Goal: Check status: Check status

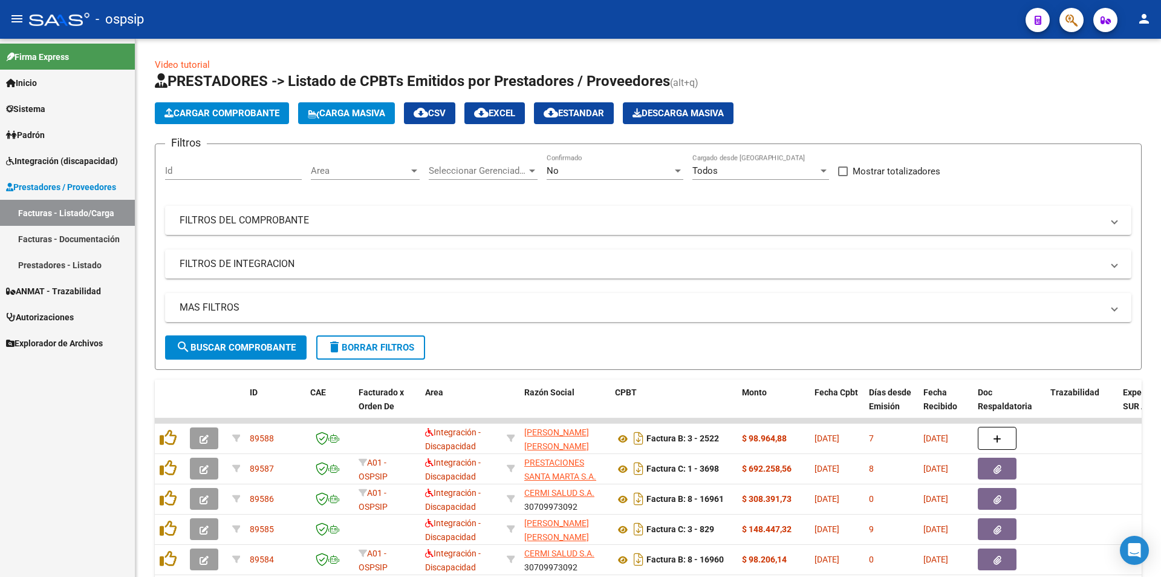
click at [84, 155] on span "Integración (discapacidad)" at bounding box center [62, 160] width 112 height 13
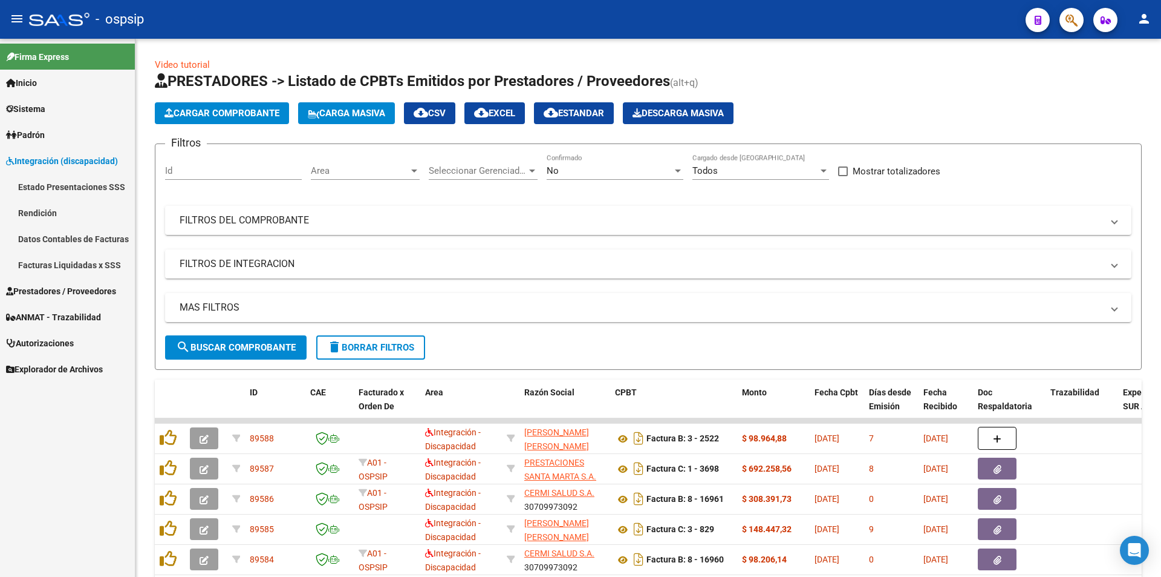
click at [62, 215] on link "Rendición" at bounding box center [67, 213] width 135 height 26
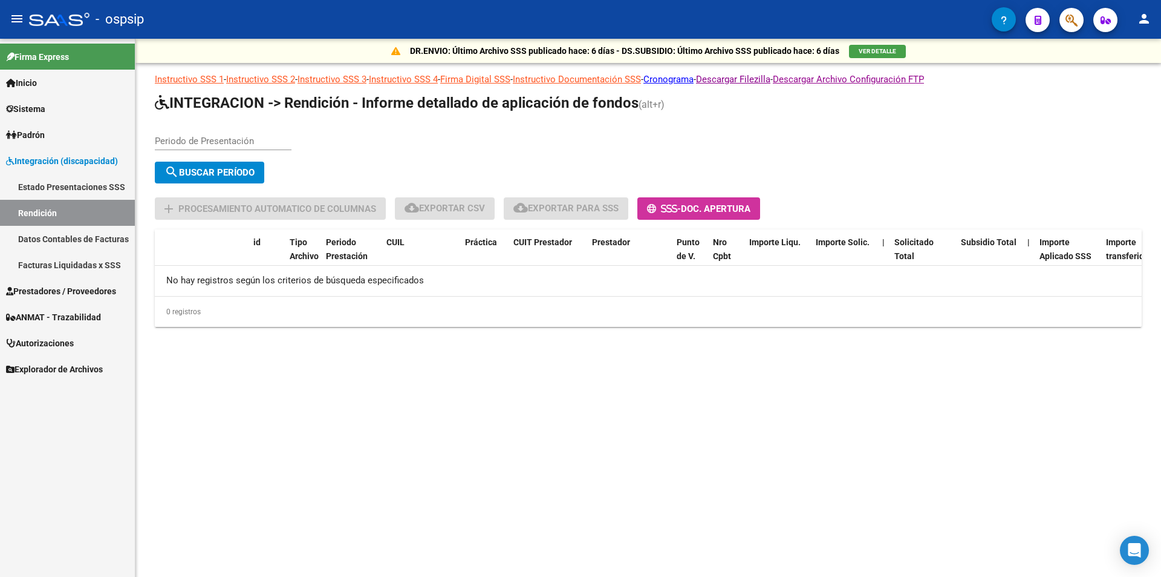
click at [59, 265] on link "Facturas Liquidadas x SSS" at bounding box center [67, 265] width 135 height 26
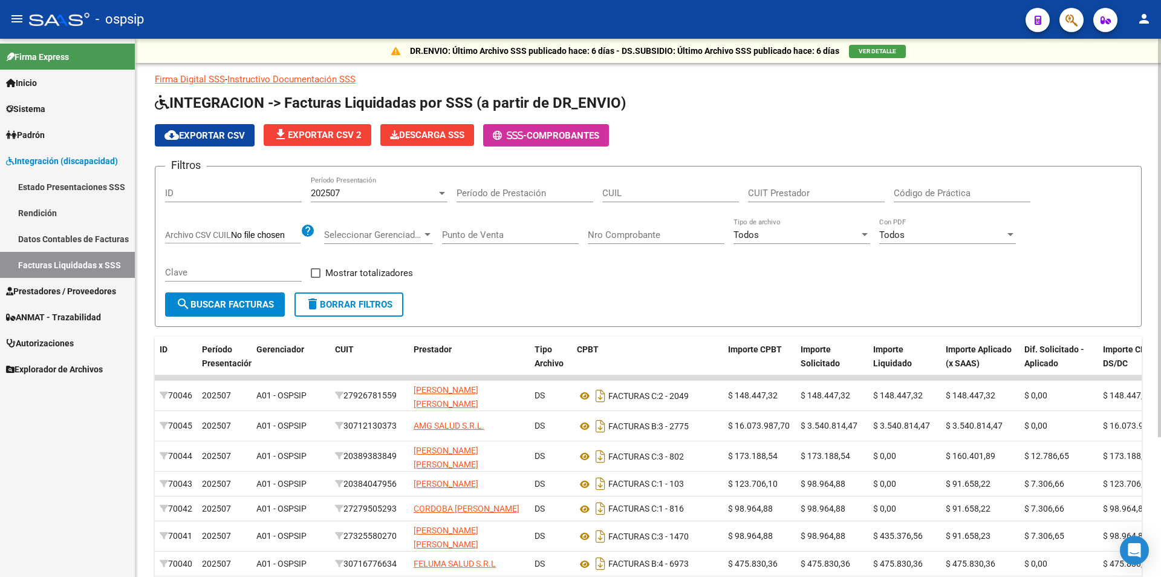
drag, startPoint x: 769, startPoint y: 201, endPoint x: 775, endPoint y: 194, distance: 8.6
click at [775, 194] on div "CUIT Prestador" at bounding box center [816, 189] width 137 height 26
click at [775, 194] on input "CUIT Prestador" at bounding box center [816, 193] width 137 height 11
paste input "30-71222771-7"
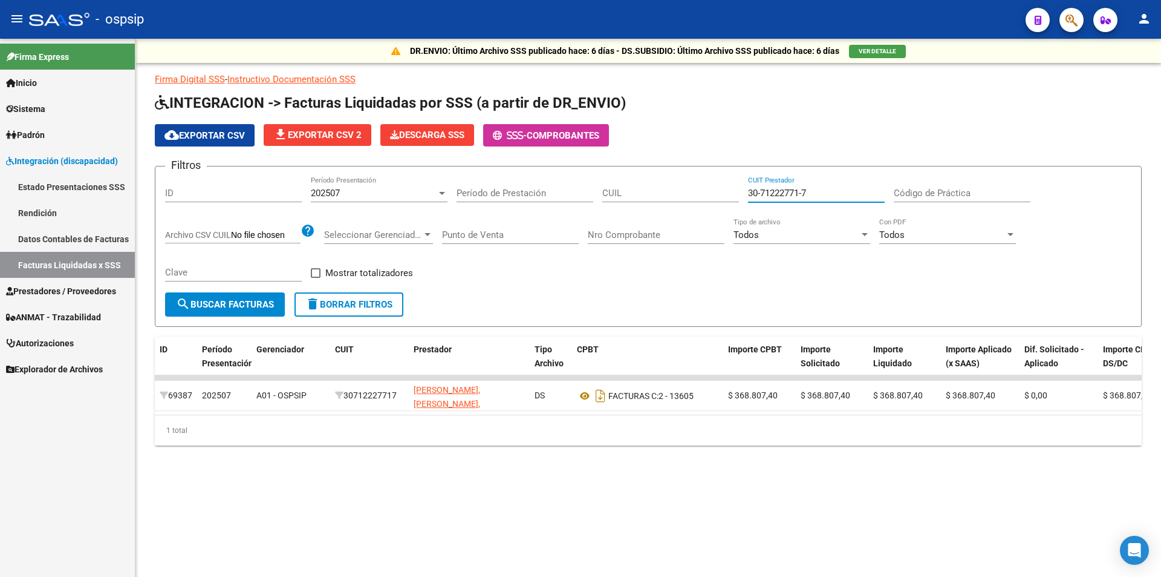
type input "30-71222771-7"
click at [364, 180] on div "202507 Período Presentación" at bounding box center [379, 189] width 137 height 26
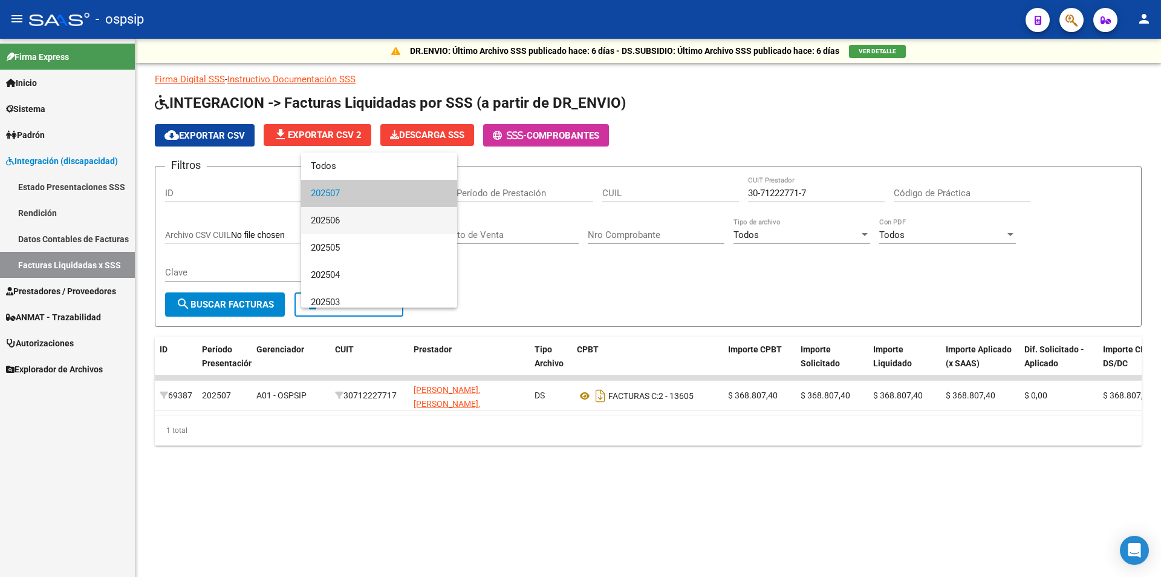
click at [347, 214] on span "202506" at bounding box center [379, 220] width 137 height 27
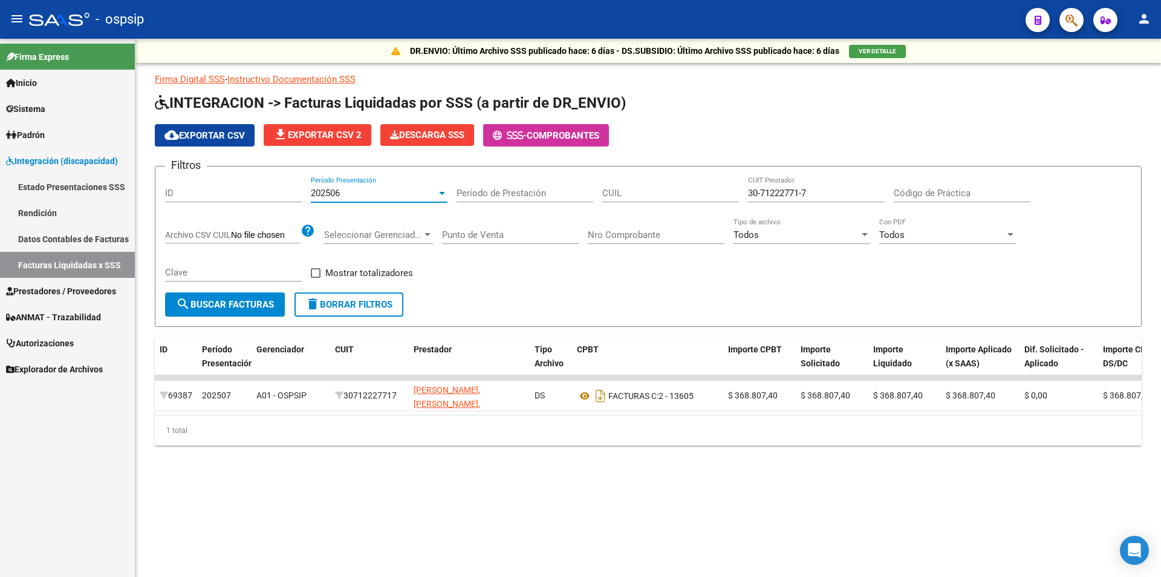
click at [653, 189] on input "CUIL" at bounding box center [671, 193] width 137 height 11
